Goal: Check status: Check status

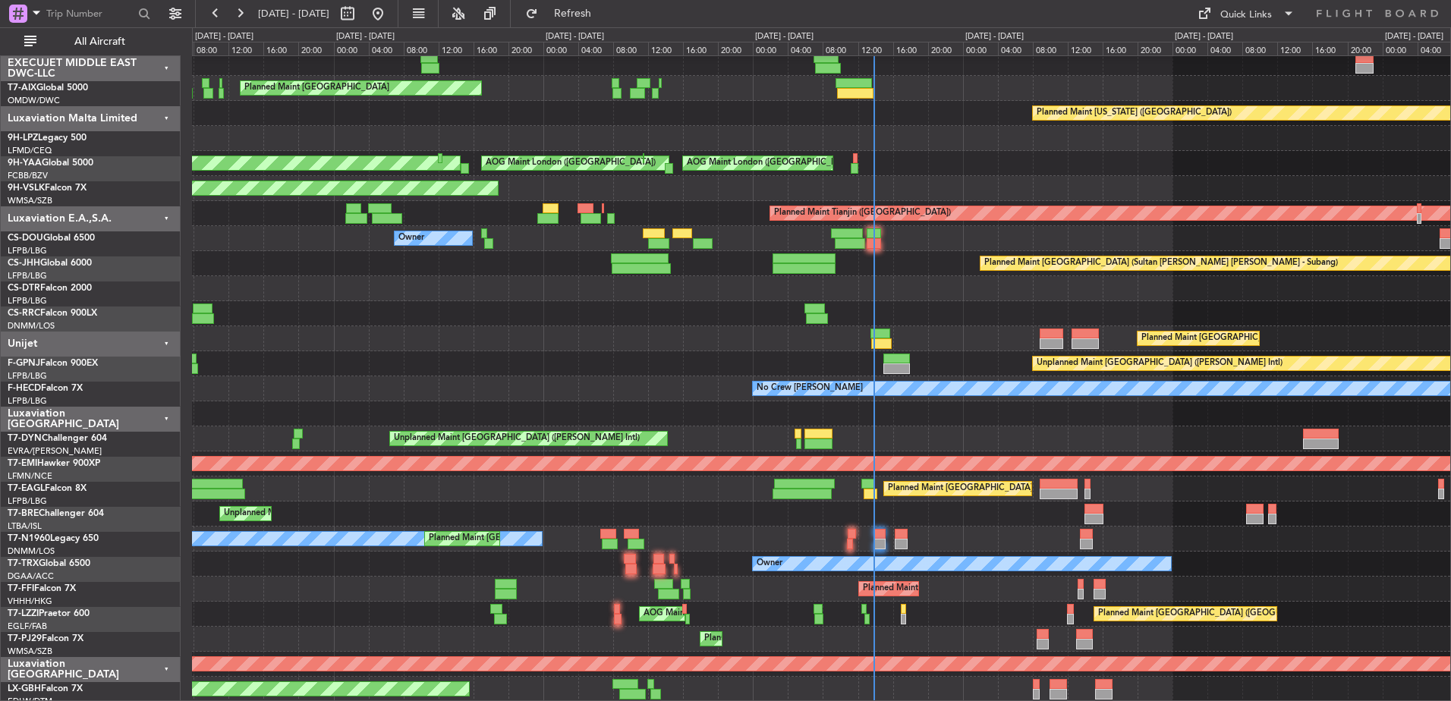
scroll to position [381, 0]
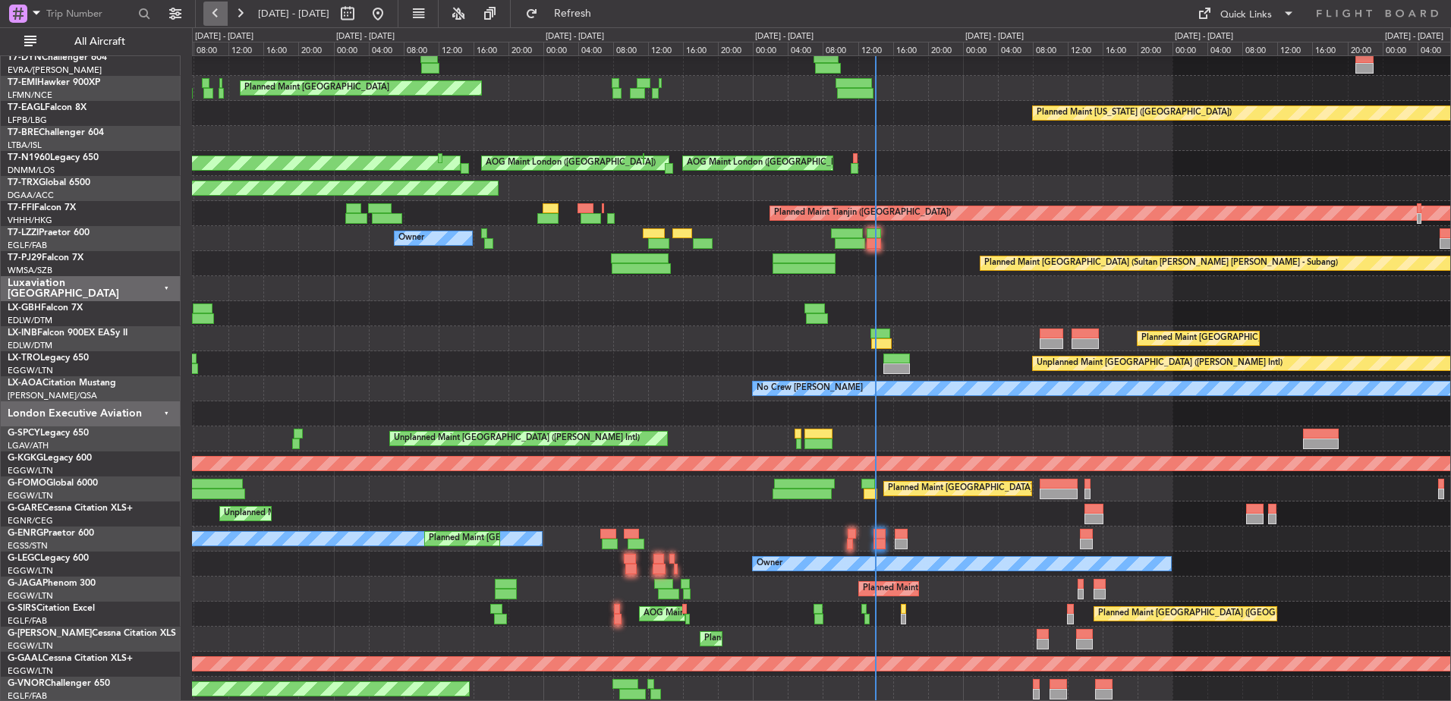
click at [214, 11] on button at bounding box center [215, 14] width 24 height 24
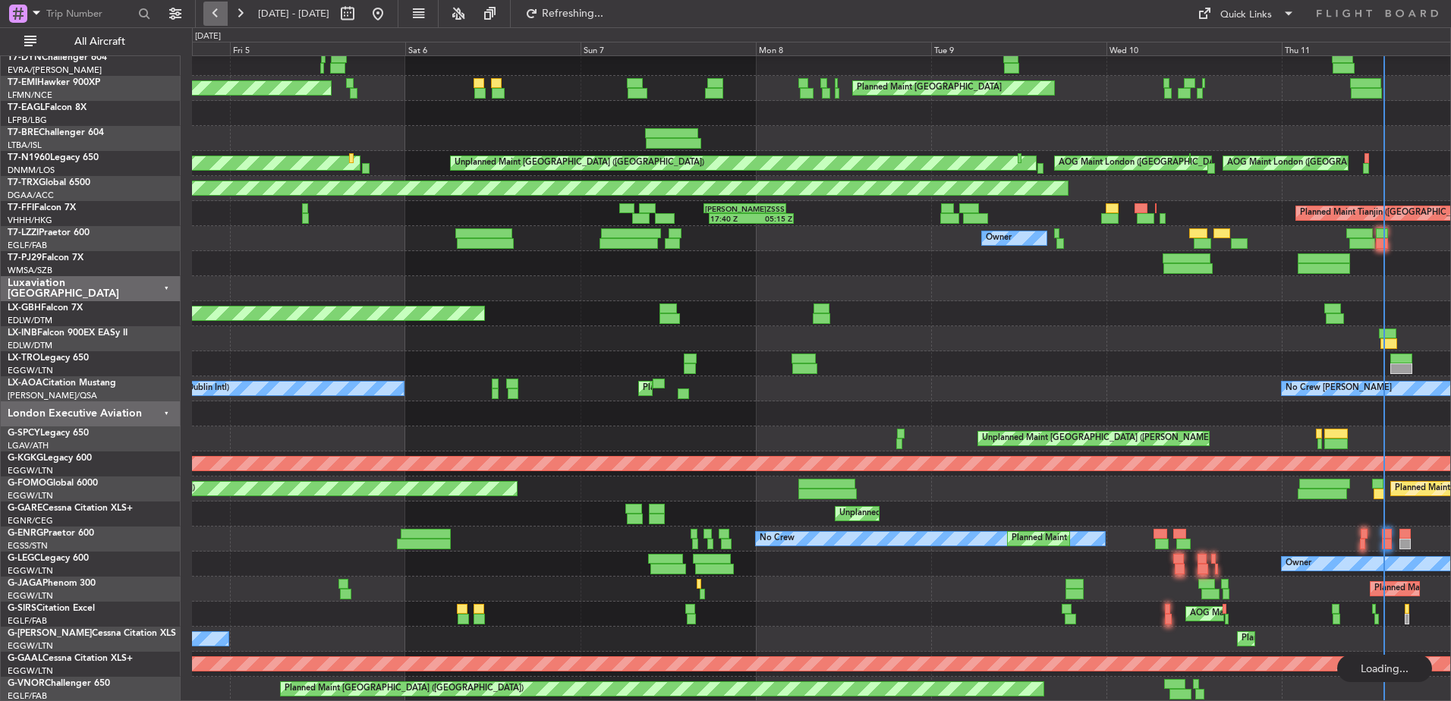
click at [214, 11] on button at bounding box center [215, 14] width 24 height 24
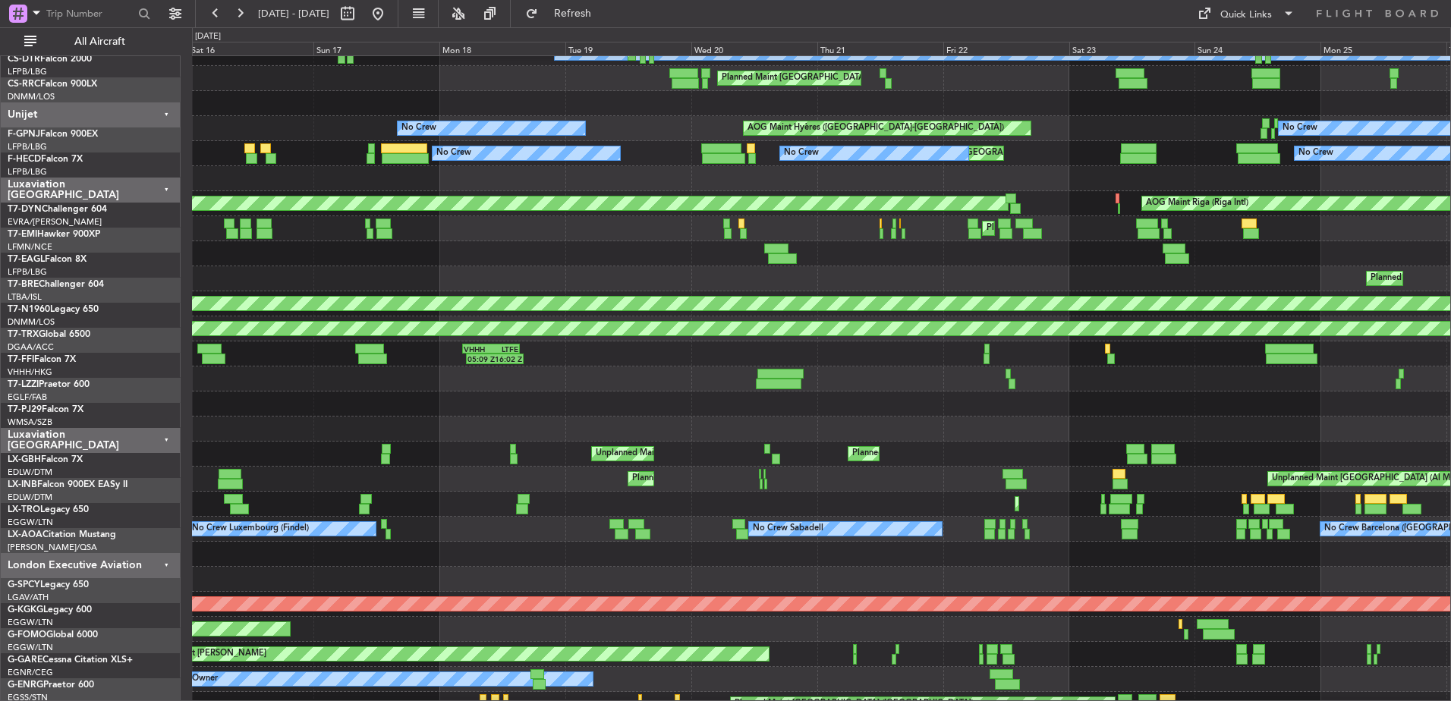
scroll to position [241, 0]
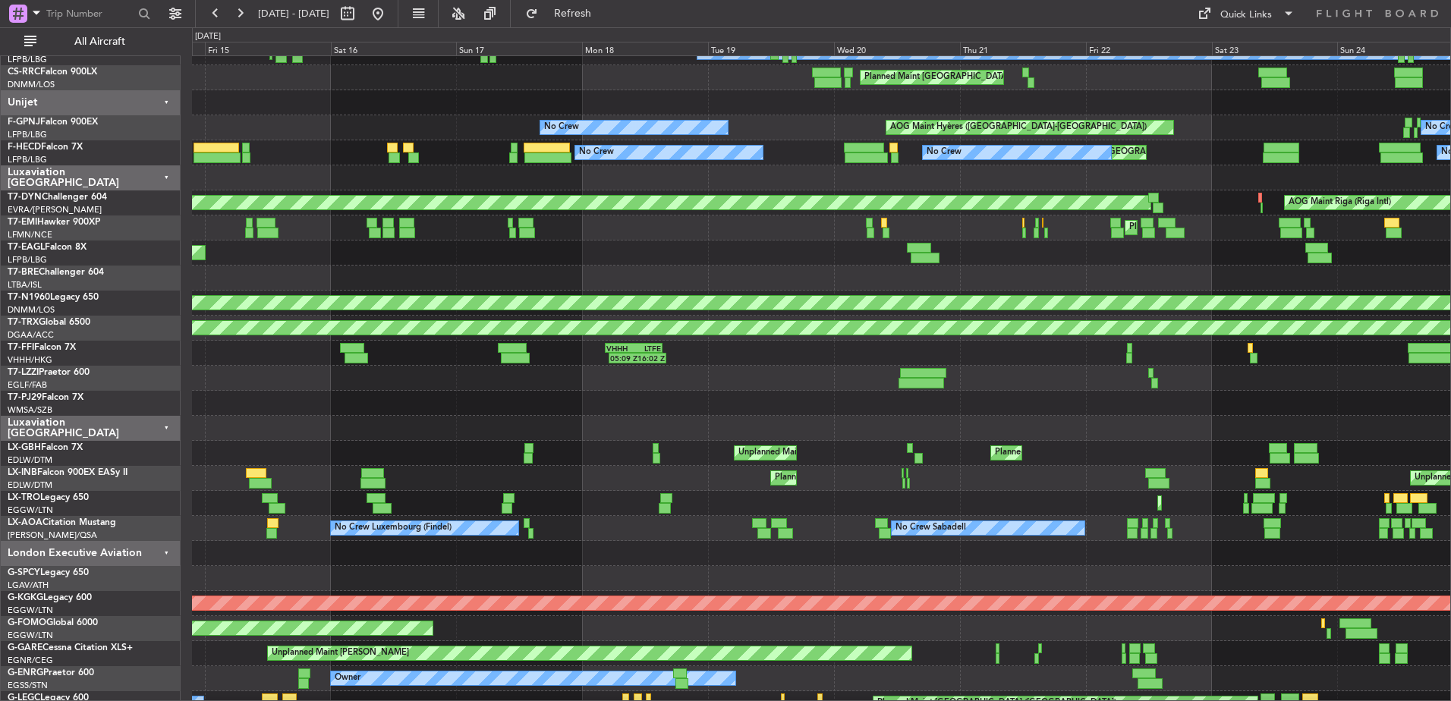
click at [1023, 265] on div "Planned Maint [US_STATE] ([GEOGRAPHIC_DATA])" at bounding box center [821, 253] width 1258 height 25
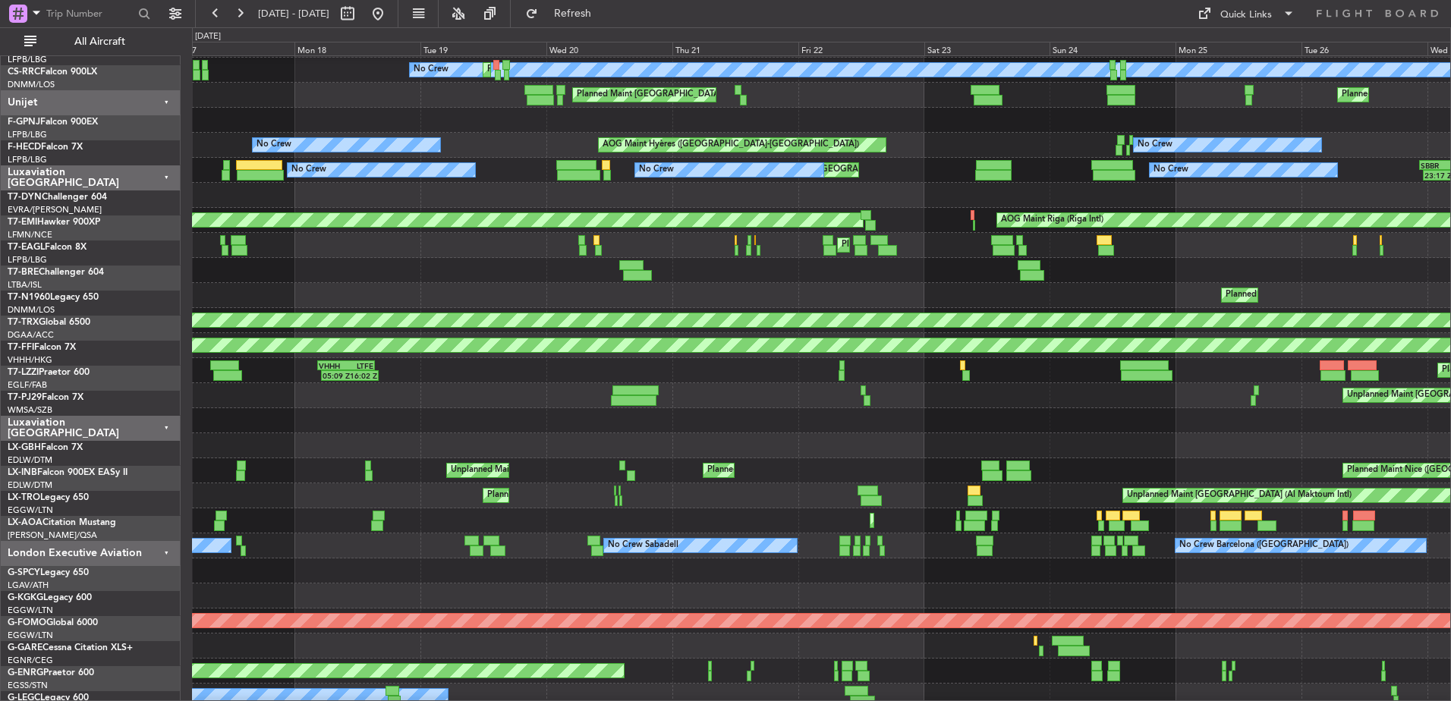
click at [429, 272] on div "Planned Maint [US_STATE] ([GEOGRAPHIC_DATA])" at bounding box center [821, 270] width 1258 height 25
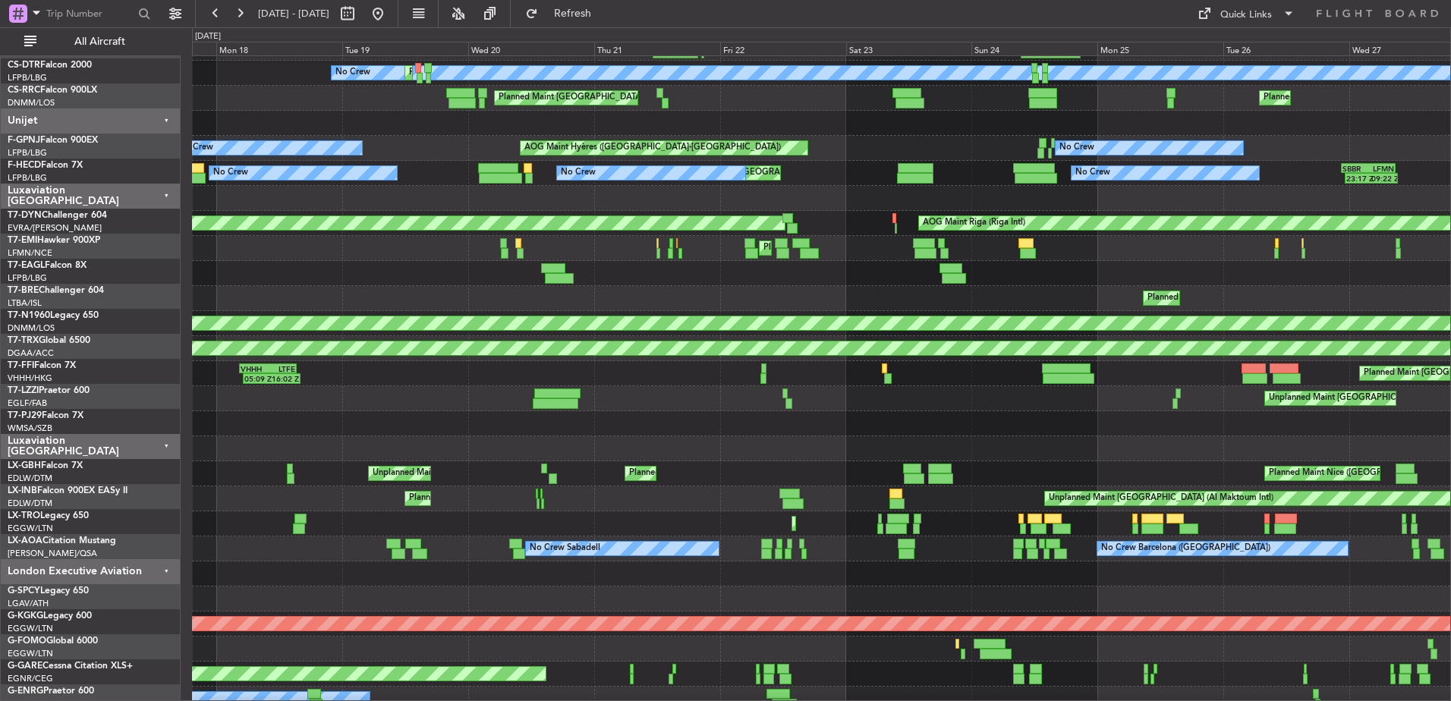
click at [884, 269] on div at bounding box center [821, 273] width 1258 height 25
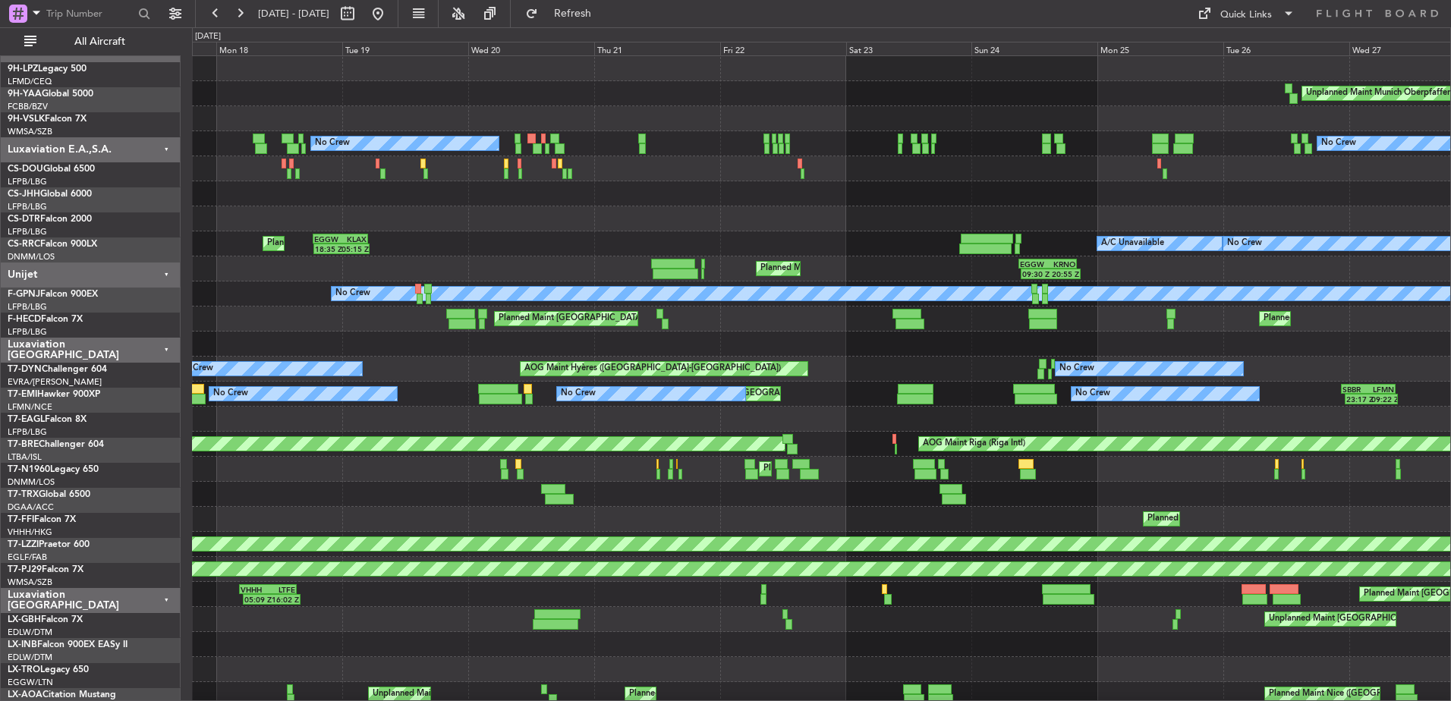
scroll to position [0, 0]
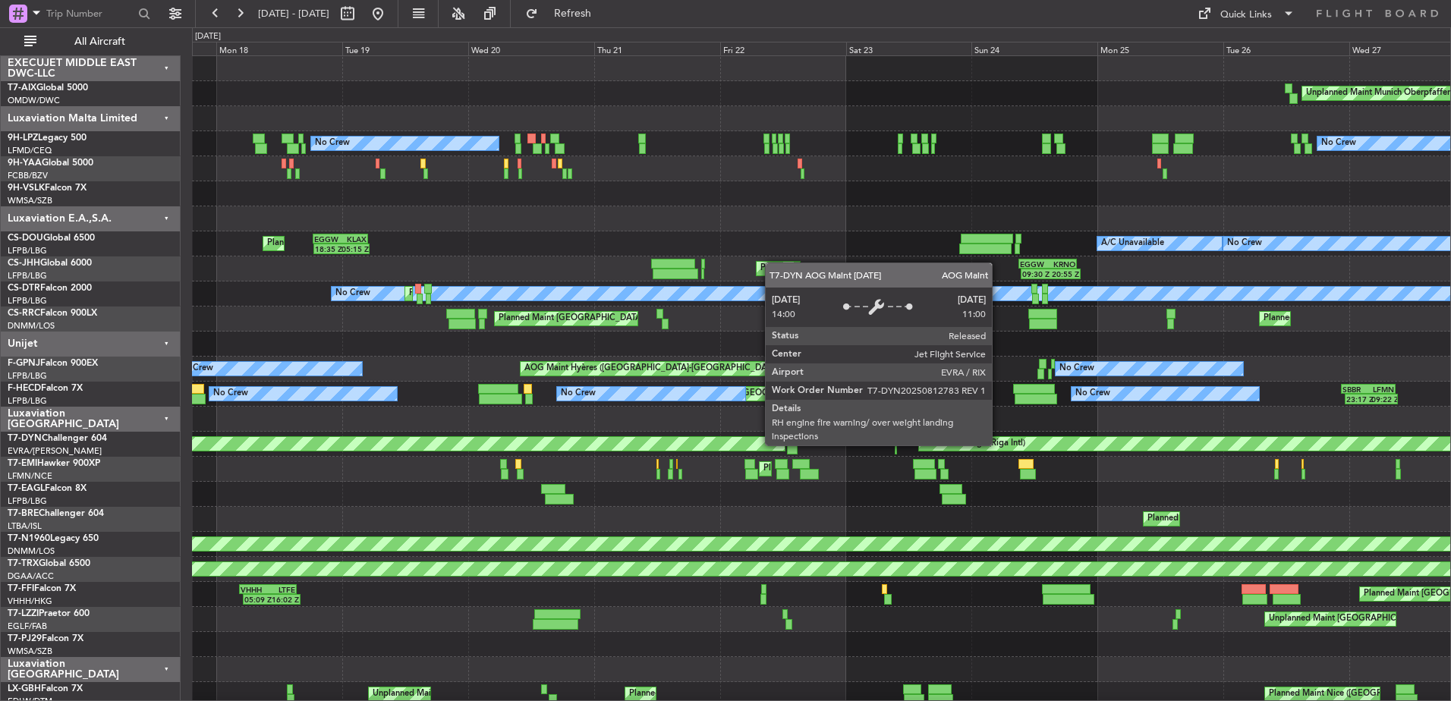
click at [999, 445] on div "AOG Maint Riga (Riga Intl)" at bounding box center [974, 444] width 102 height 23
click at [1009, 445] on div "AOG Maint Riga (Riga Intl)" at bounding box center [974, 444] width 102 height 23
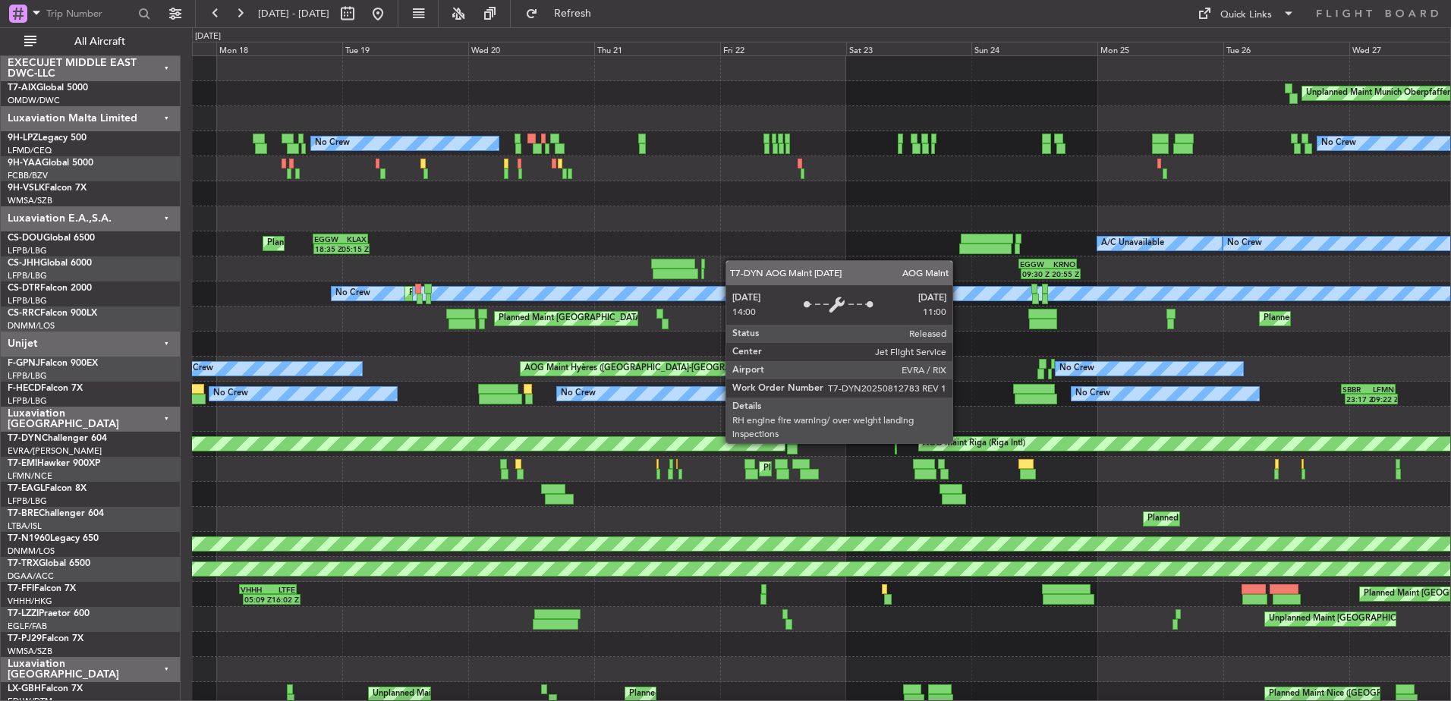
click at [959, 442] on div "AOG Maint Riga (Riga Intl)" at bounding box center [974, 444] width 102 height 23
click at [964, 444] on div "AOG Maint Riga (Riga Intl)" at bounding box center [974, 444] width 102 height 23
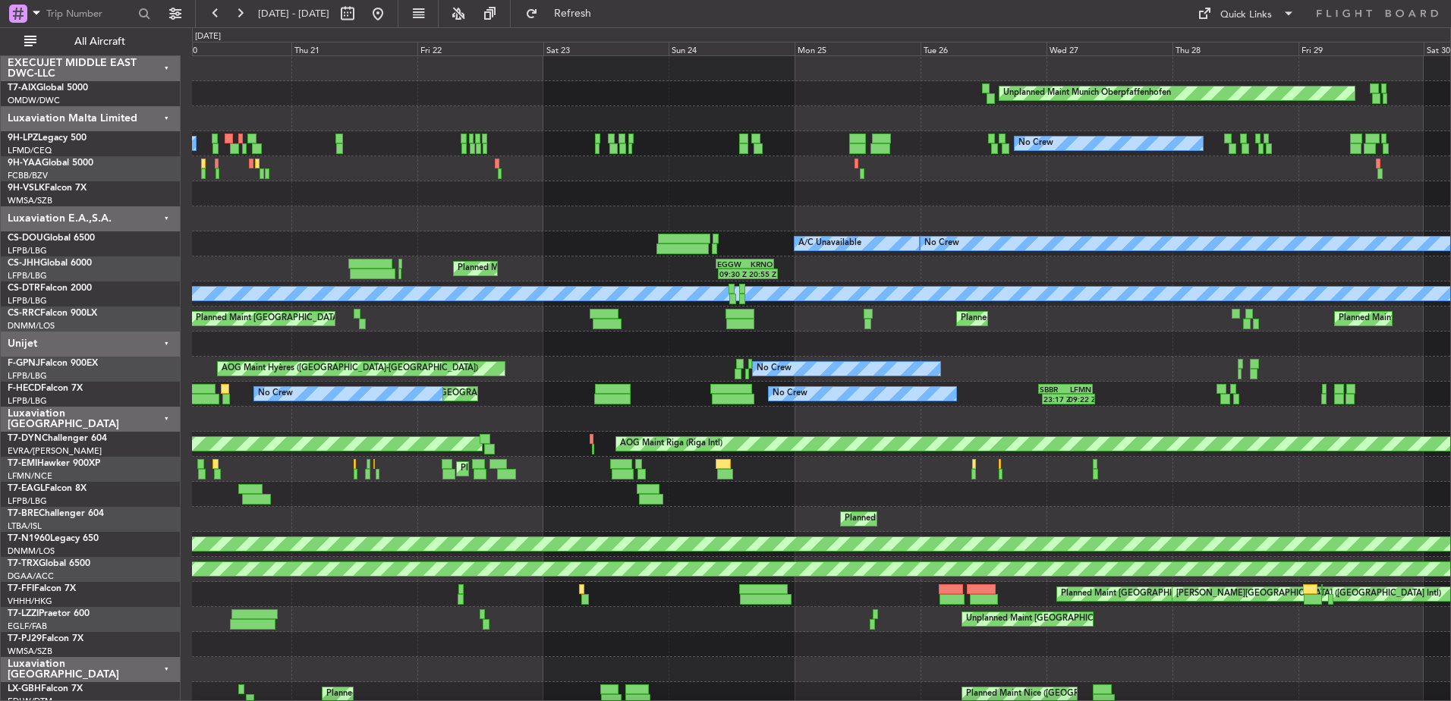
click at [521, 345] on div at bounding box center [821, 344] width 1258 height 25
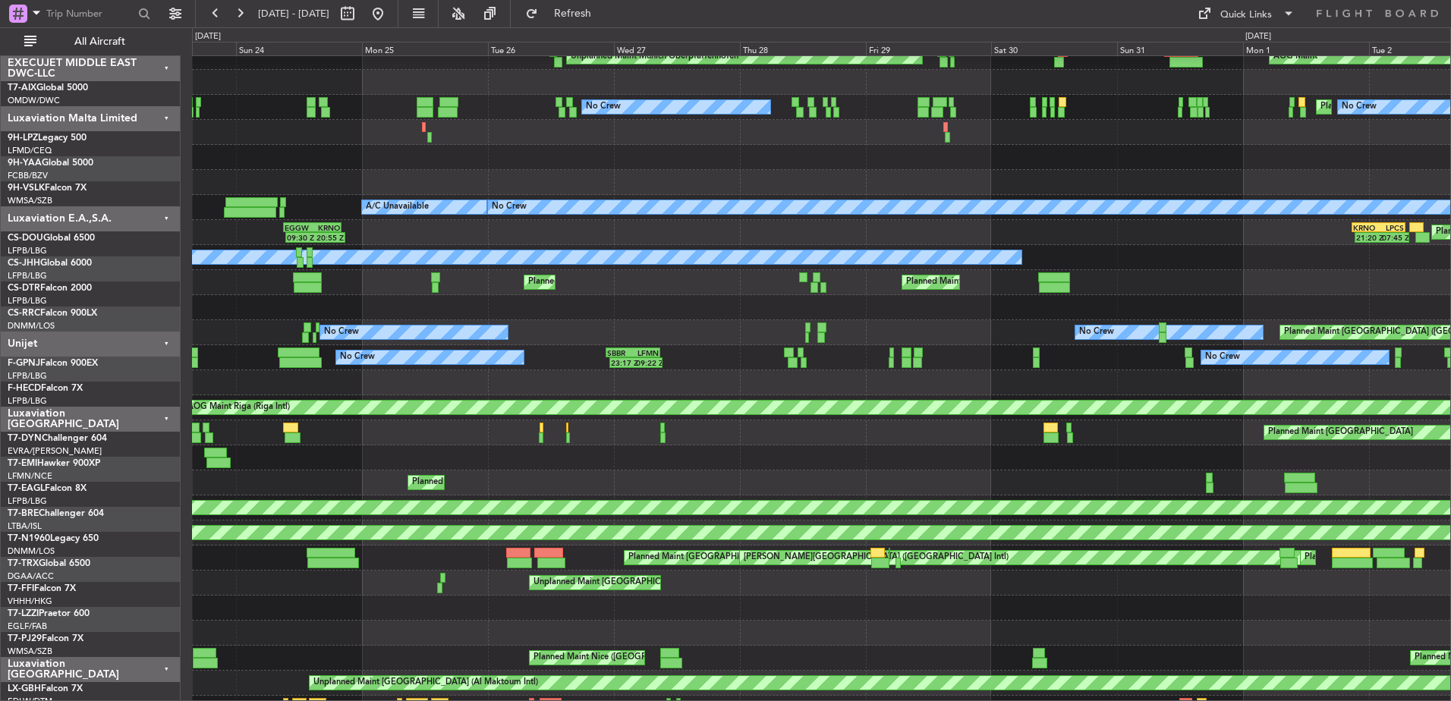
scroll to position [39, 0]
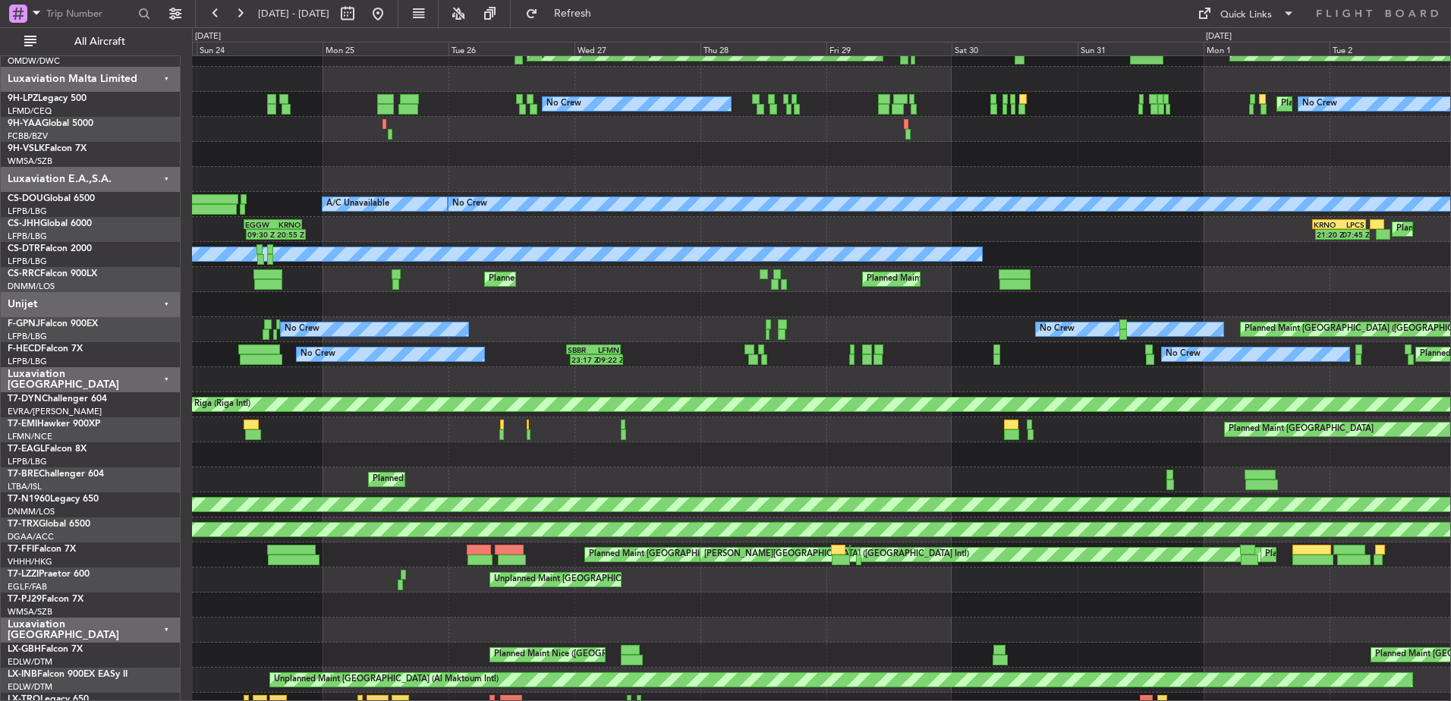
click at [427, 435] on div "Planned Maint [GEOGRAPHIC_DATA] Planned Maint [PERSON_NAME]" at bounding box center [821, 429] width 1258 height 25
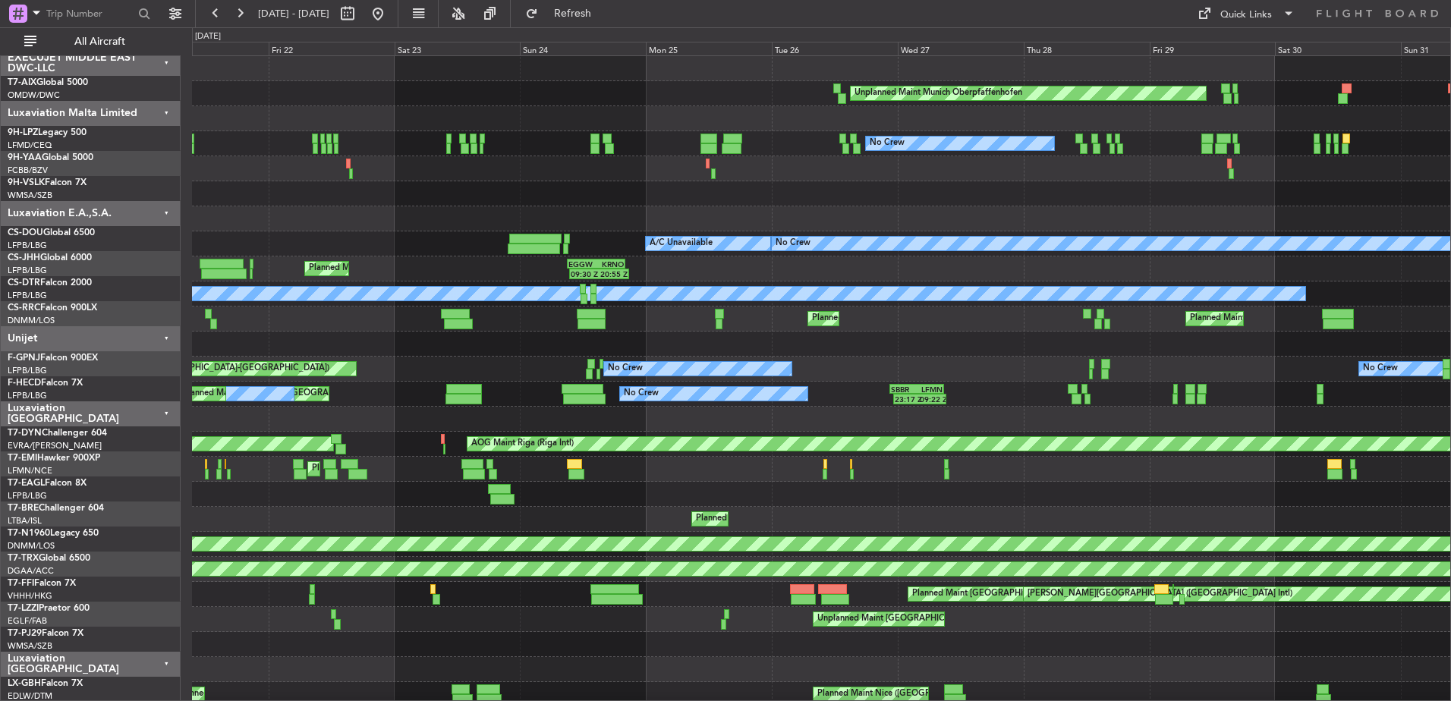
scroll to position [0, 0]
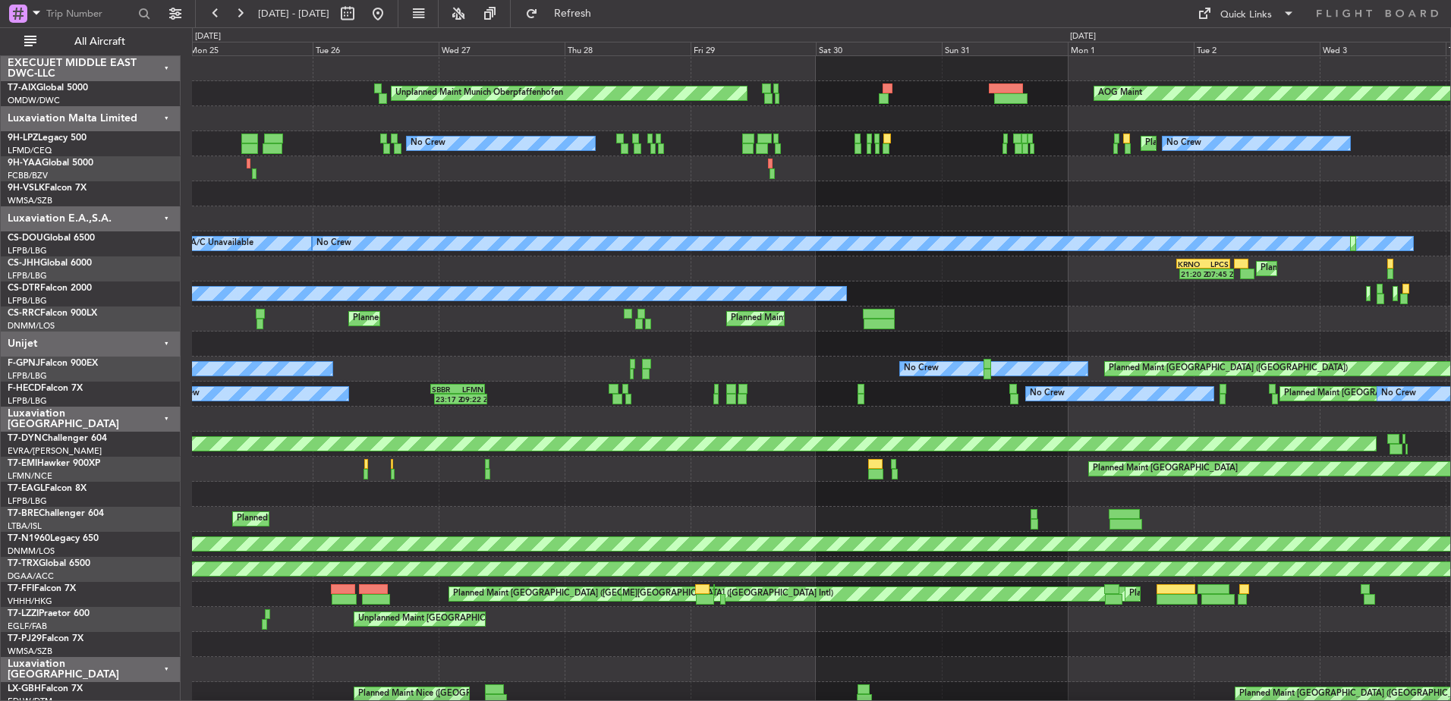
click at [562, 382] on div "Unplanned Maint Munich Oberpfaffenhofen AOG Maint No Crew [GEOGRAPHIC_DATA] ([G…" at bounding box center [821, 569] width 1258 height 1027
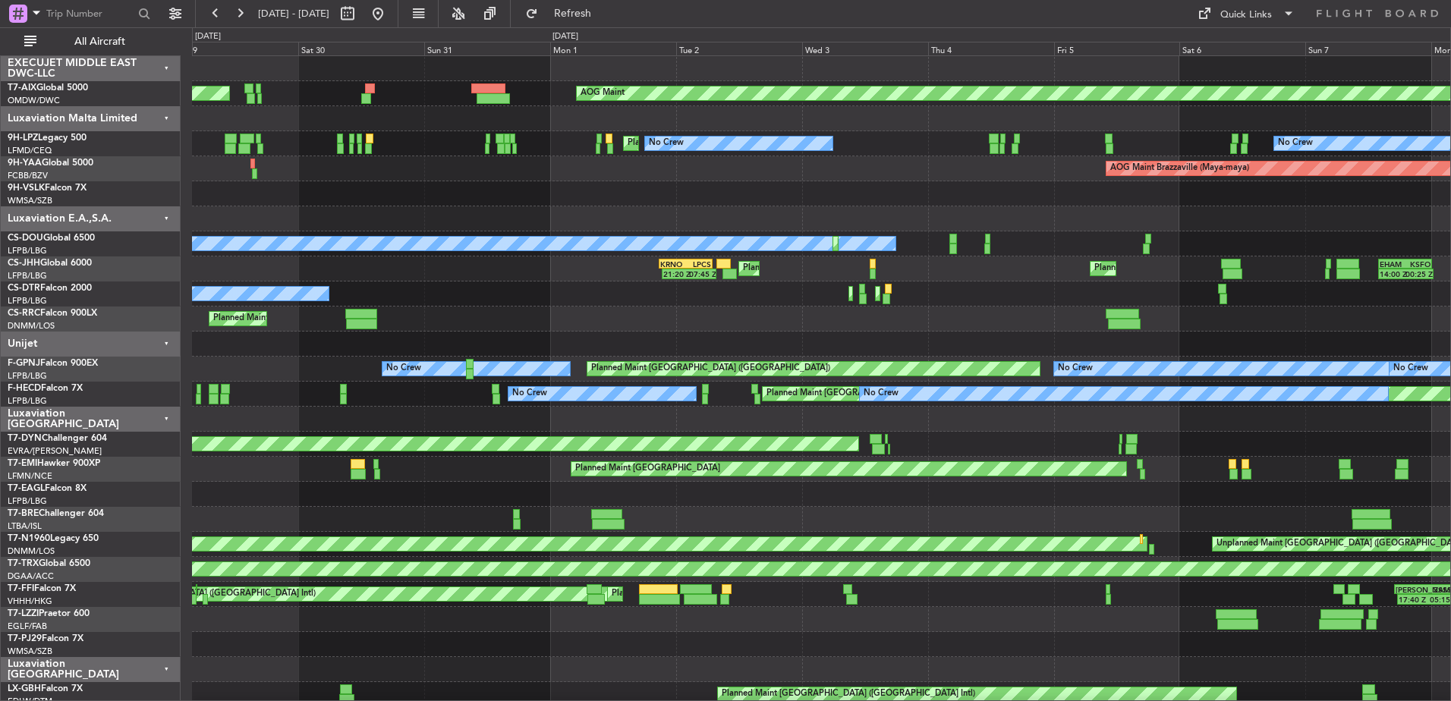
click at [546, 381] on div "Unplanned Maint Munich Oberpfaffenhofen AOG Maint [GEOGRAPHIC_DATA] ([GEOGRAPHI…" at bounding box center [821, 569] width 1258 height 1027
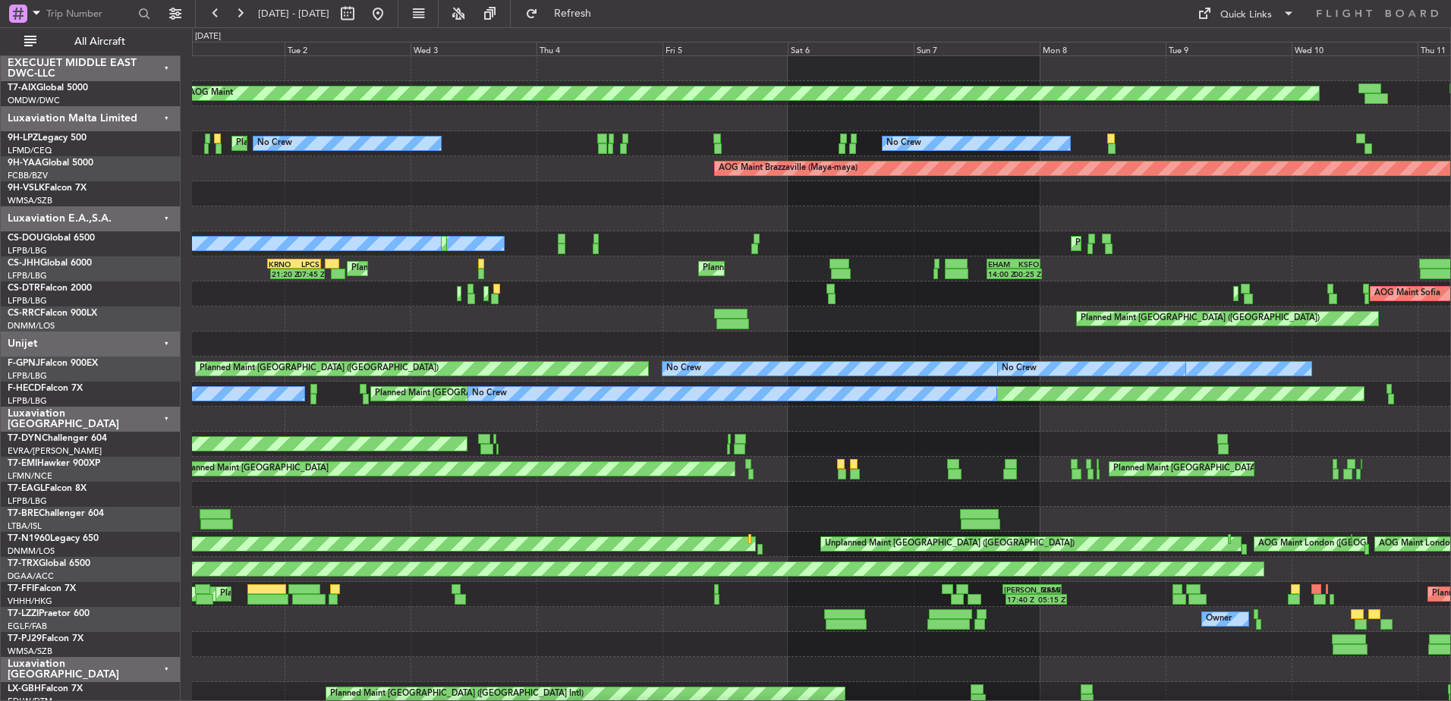
click at [512, 354] on div at bounding box center [821, 344] width 1258 height 25
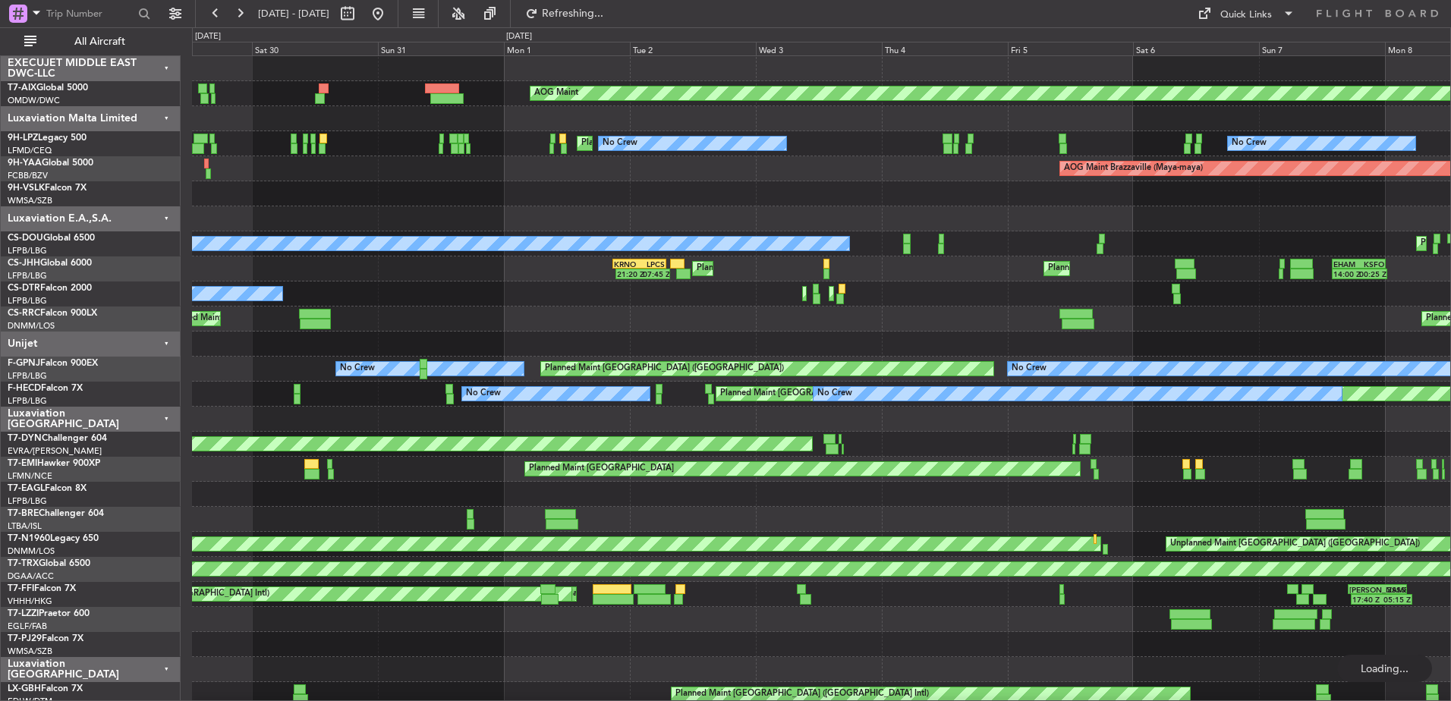
click at [213, 367] on div "AOG Maint Unplanned Maint [GEOGRAPHIC_DATA] Oberpfaffenhofen No Crew No Crew [G…" at bounding box center [821, 569] width 1258 height 1027
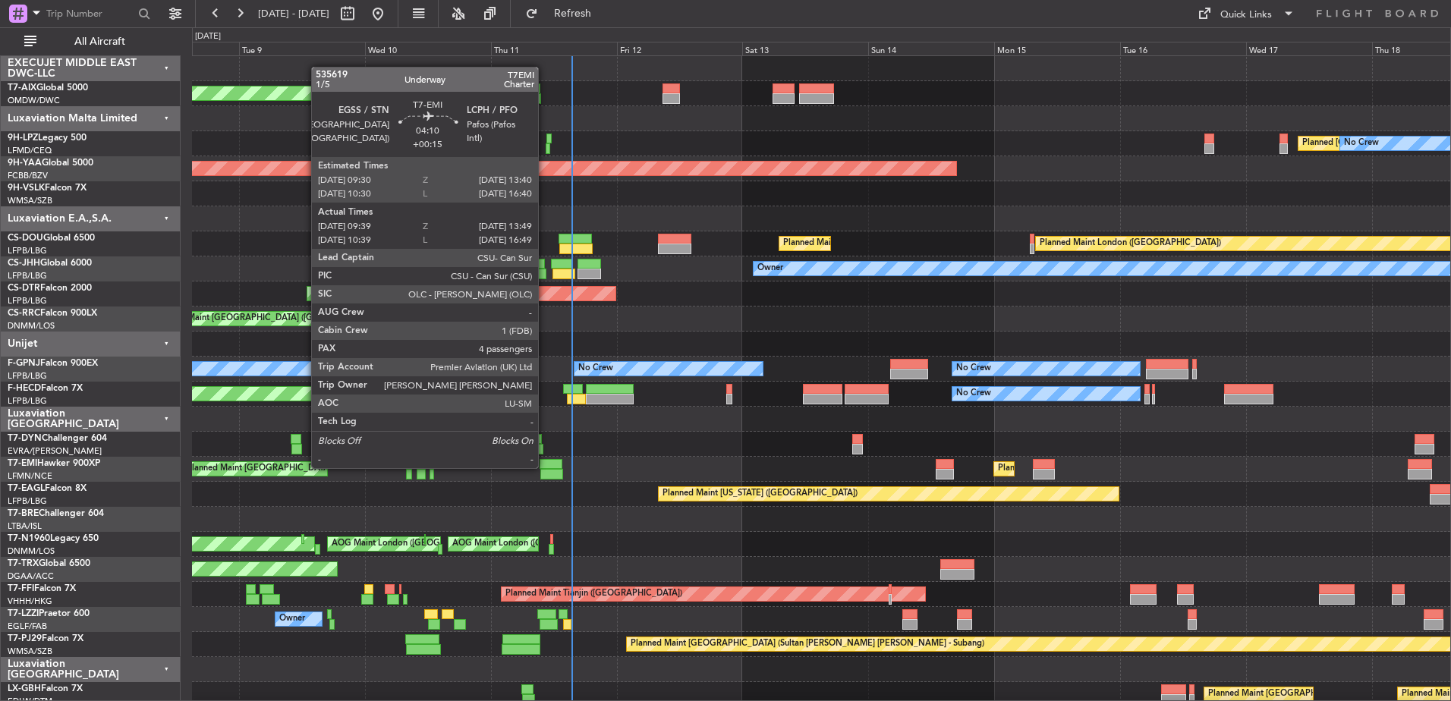
click at [545, 467] on div at bounding box center [551, 464] width 22 height 11
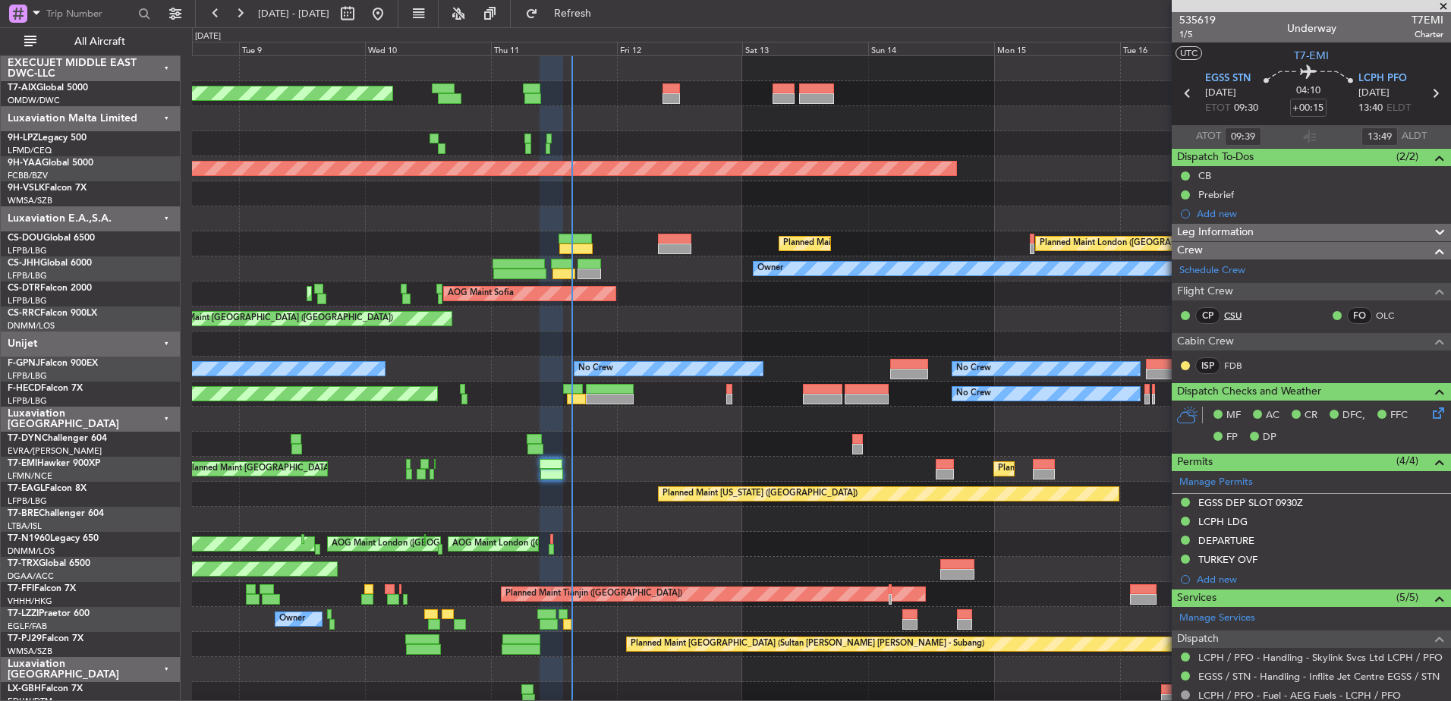
click at [1232, 312] on link "CSU" at bounding box center [1241, 316] width 34 height 14
click at [1441, 5] on span at bounding box center [1443, 7] width 15 height 14
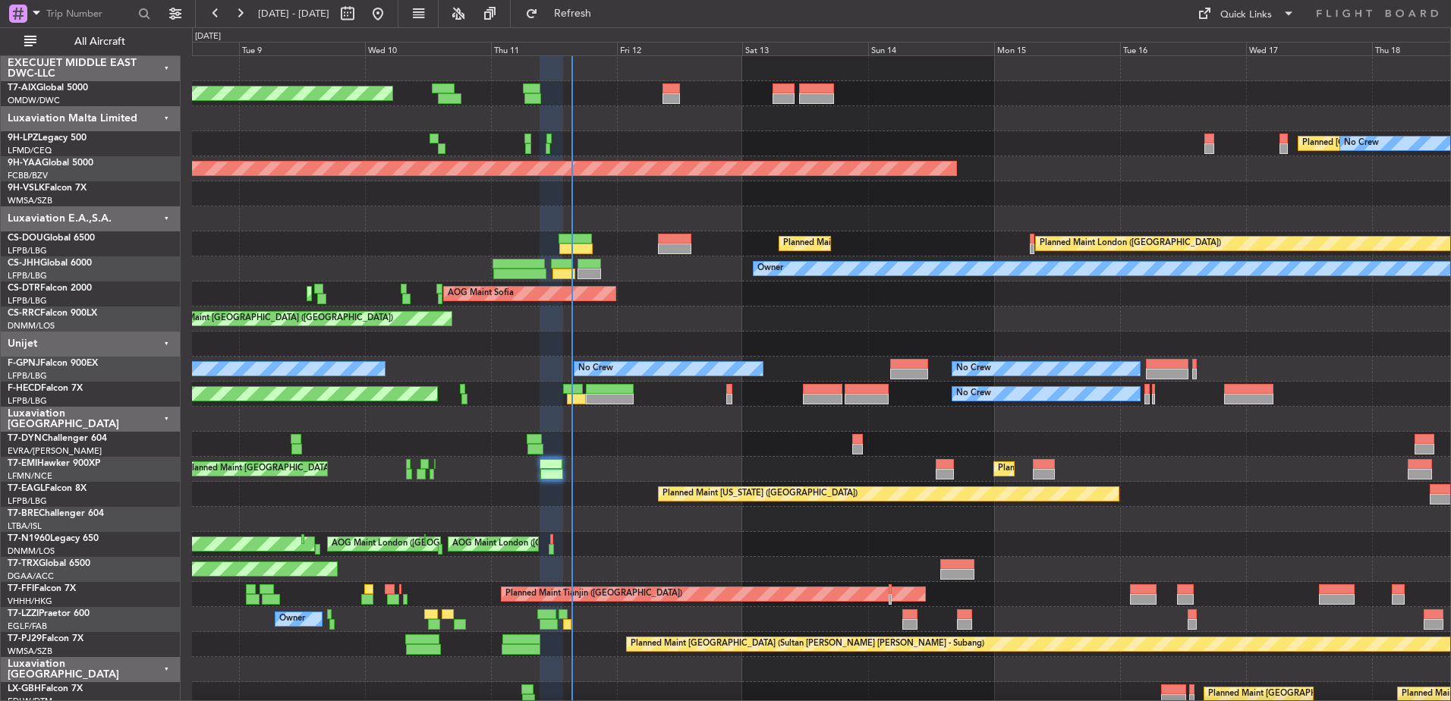
type input "0"
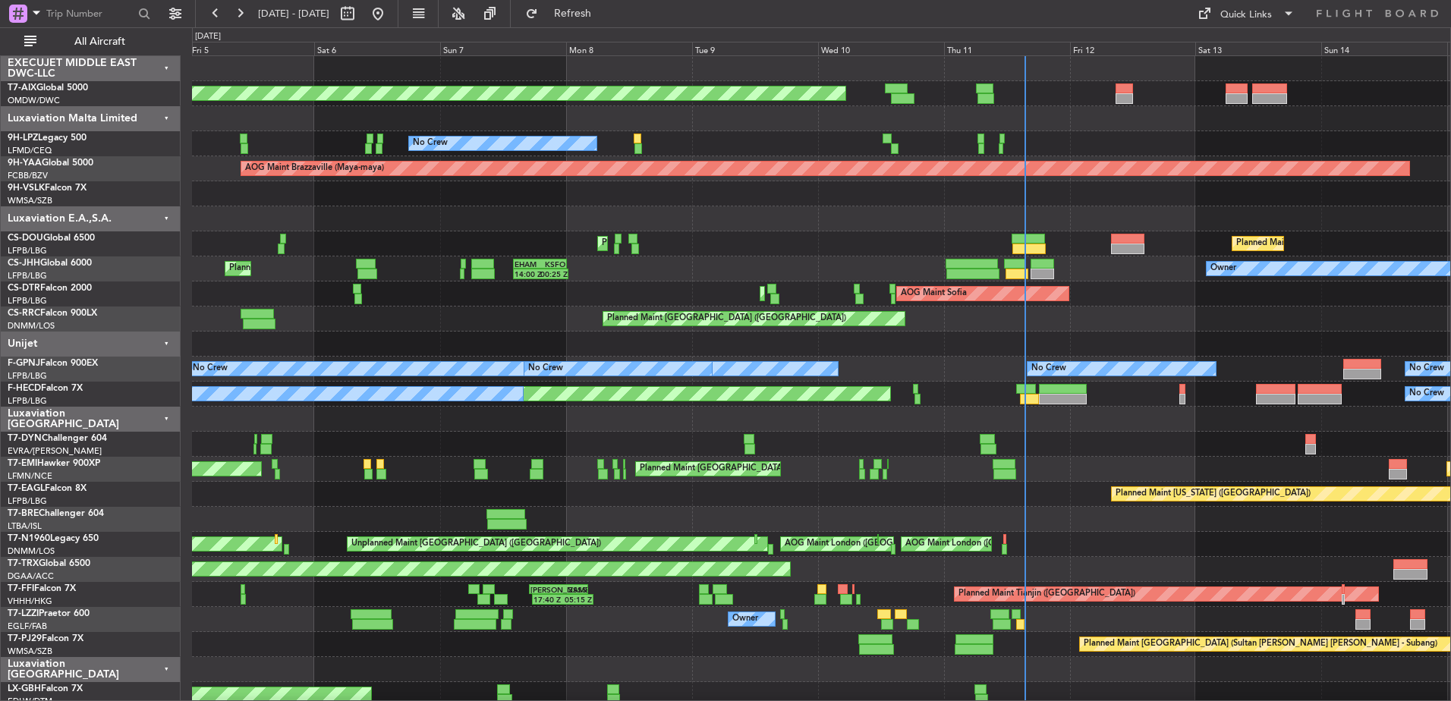
click at [877, 521] on div at bounding box center [821, 519] width 1258 height 25
click at [177, 11] on button at bounding box center [175, 14] width 24 height 24
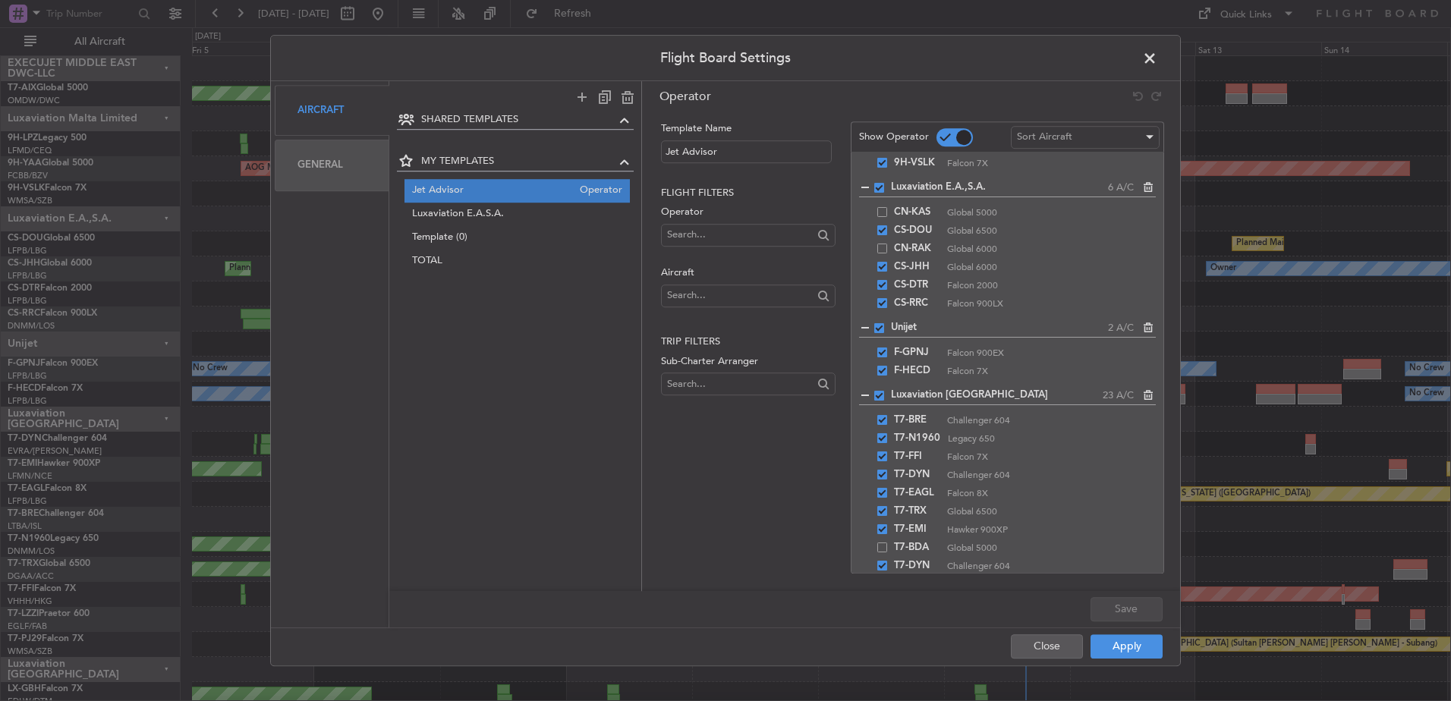
scroll to position [455, 0]
click at [1157, 54] on span at bounding box center [1157, 62] width 0 height 30
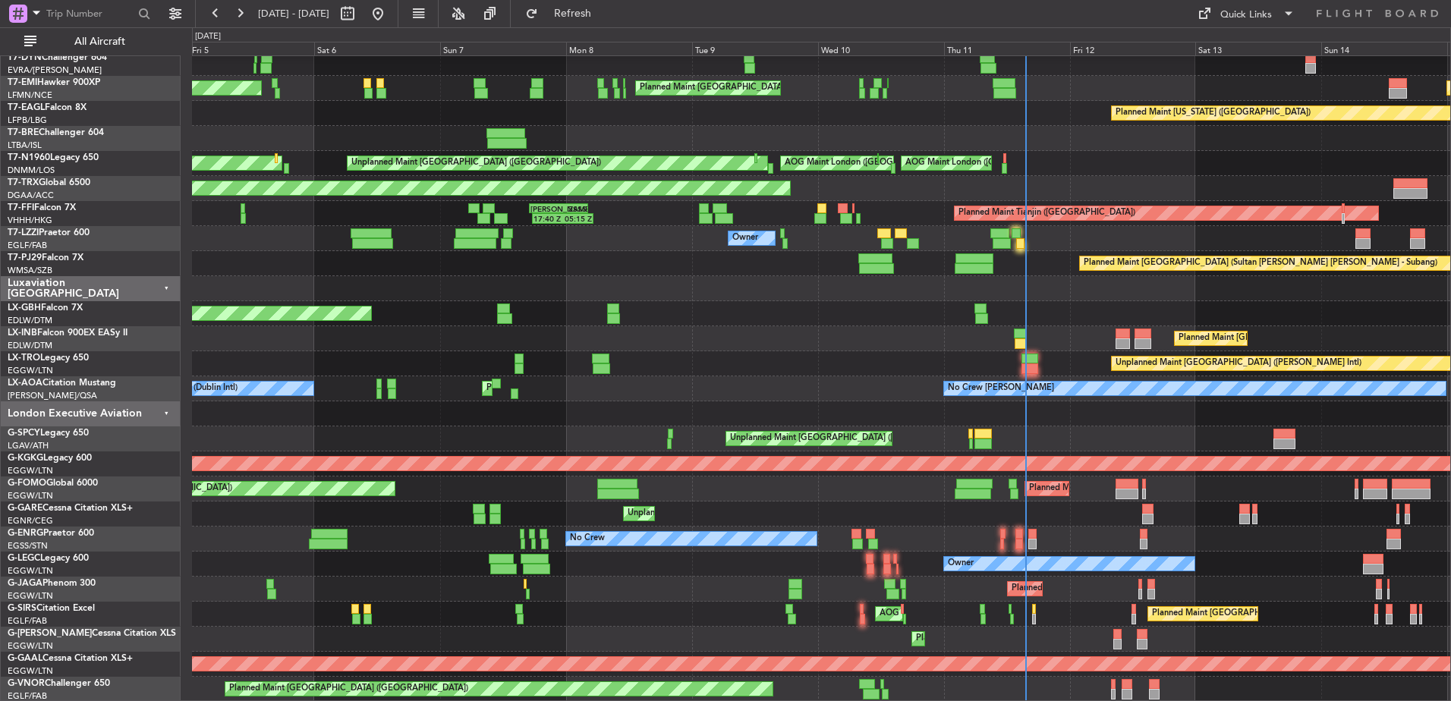
scroll to position [381, 0]
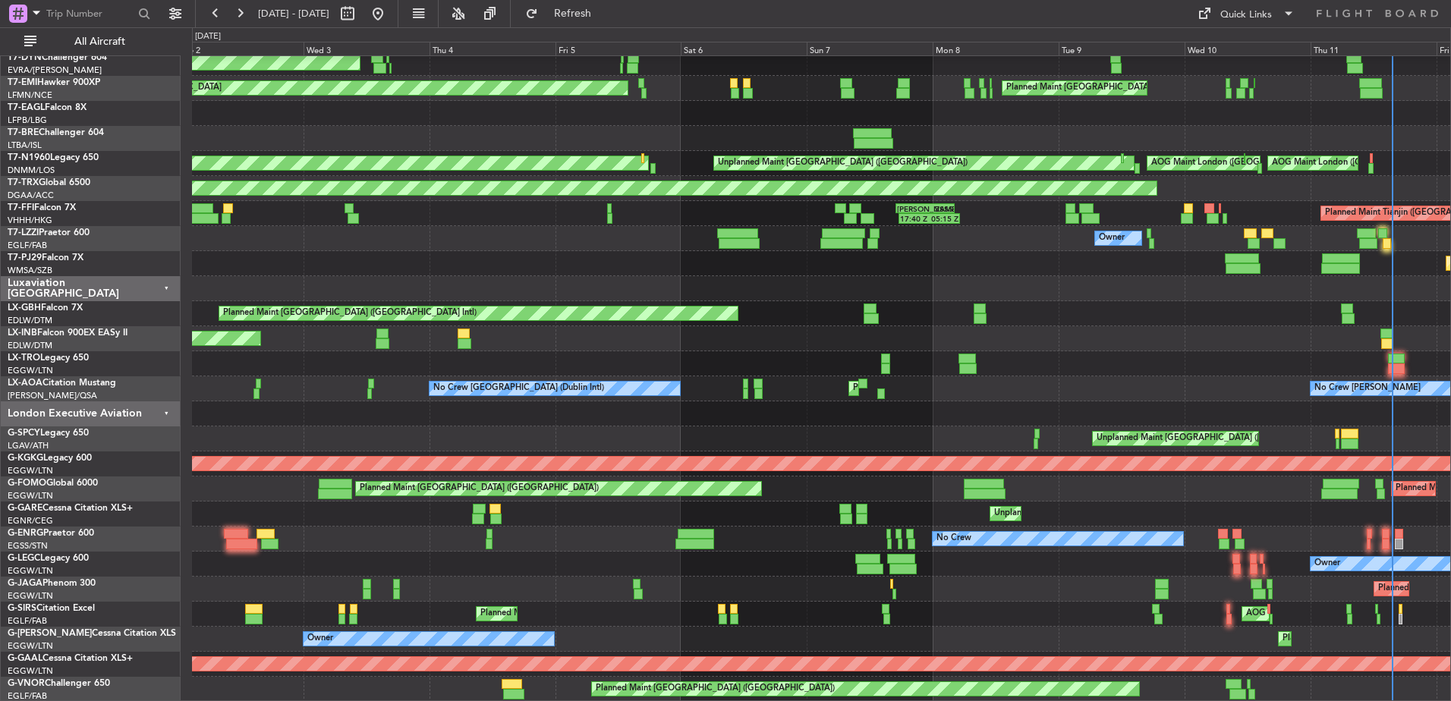
click at [932, 556] on div "AOG Maint Riga (Riga Intl) Planned Maint [GEOGRAPHIC_DATA] Planned Maint [GEOGR…" at bounding box center [821, 188] width 1258 height 1027
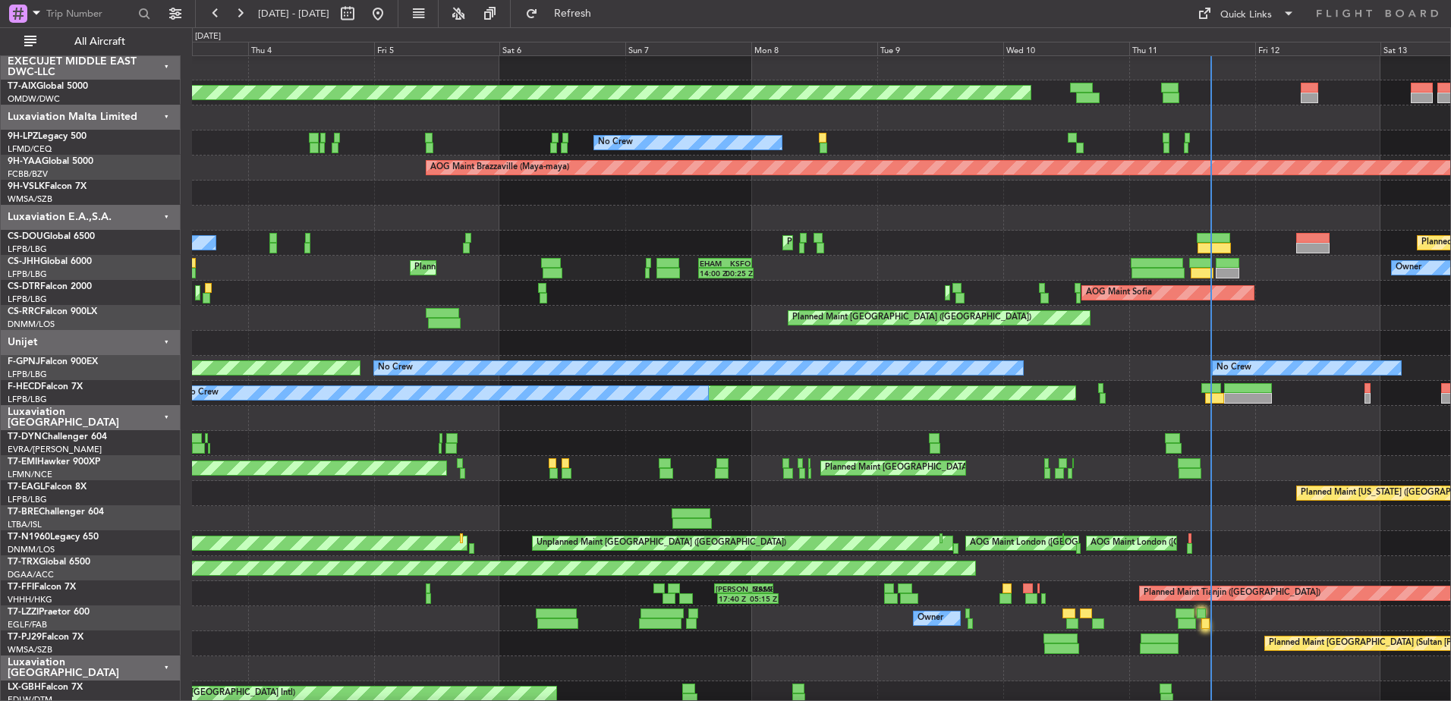
scroll to position [0, 0]
